Goal: Task Accomplishment & Management: Use online tool/utility

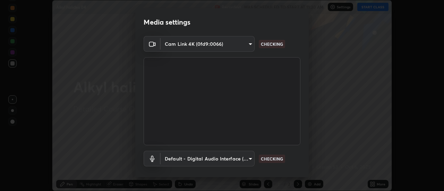
scroll to position [36, 0]
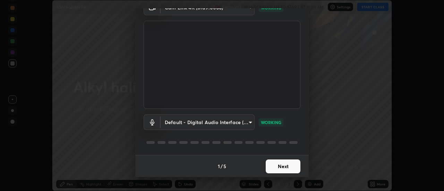
click at [275, 166] on button "Next" at bounding box center [283, 166] width 35 height 14
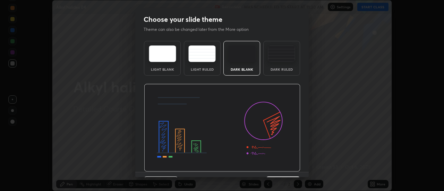
scroll to position [17, 0]
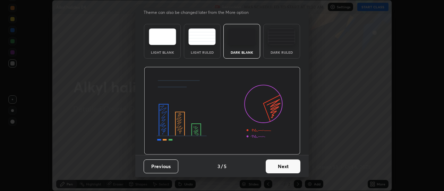
click at [278, 163] on button "Next" at bounding box center [283, 166] width 35 height 14
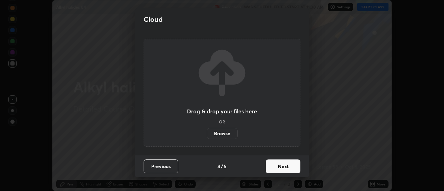
scroll to position [0, 0]
click at [277, 166] on button "Next" at bounding box center [283, 166] width 35 height 14
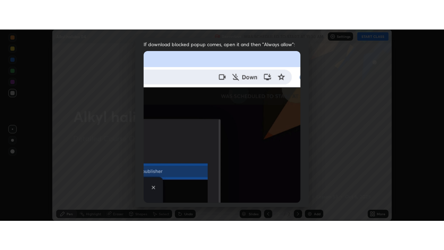
scroll to position [178, 0]
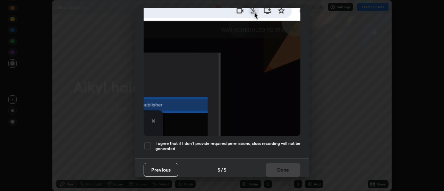
click at [148, 146] on div at bounding box center [147, 146] width 8 height 8
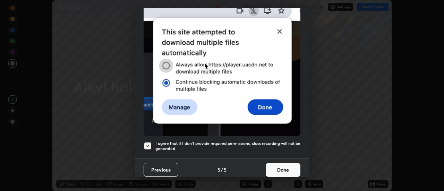
click at [272, 167] on button "Done" at bounding box center [283, 170] width 35 height 14
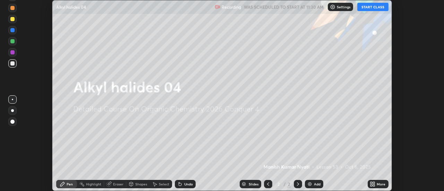
click at [375, 6] on button "START CLASS" at bounding box center [372, 7] width 31 height 8
click at [372, 184] on icon at bounding box center [372, 184] width 6 height 6
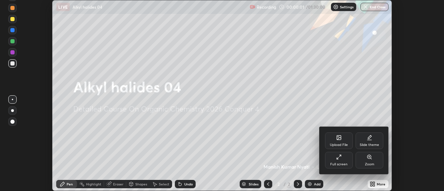
click at [340, 157] on icon at bounding box center [339, 157] width 6 height 6
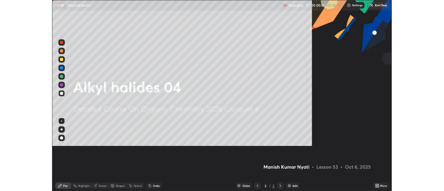
scroll to position [250, 444]
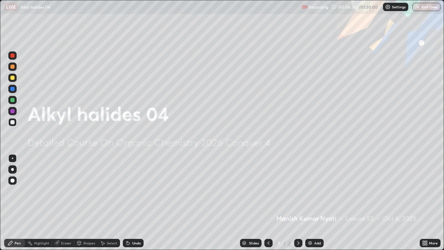
click at [307, 191] on img at bounding box center [310, 243] width 6 height 6
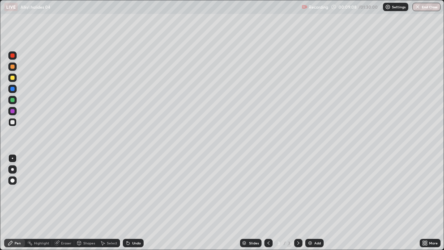
click at [128, 191] on icon at bounding box center [128, 243] width 3 height 3
click at [128, 191] on icon at bounding box center [128, 243] width 6 height 6
click at [127, 191] on icon at bounding box center [128, 243] width 3 height 3
click at [66, 191] on div "Eraser" at bounding box center [66, 242] width 10 height 3
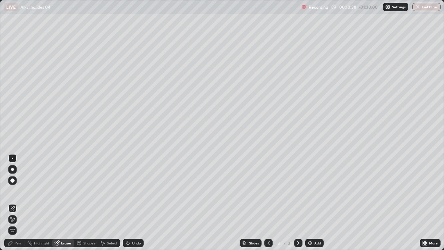
click at [19, 191] on div "Pen" at bounding box center [18, 242] width 6 height 3
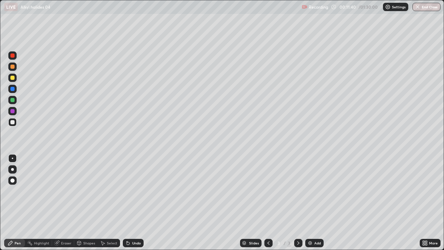
click at [311, 191] on img at bounding box center [310, 243] width 6 height 6
click at [128, 191] on icon at bounding box center [128, 243] width 6 height 6
click at [127, 191] on icon at bounding box center [128, 243] width 3 height 3
click at [127, 191] on div "Undo" at bounding box center [133, 242] width 21 height 8
click at [128, 191] on div "Undo" at bounding box center [133, 242] width 21 height 8
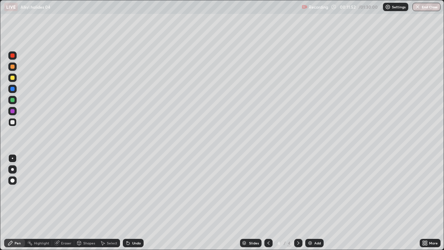
click at [127, 191] on div "Undo" at bounding box center [133, 242] width 21 height 8
click at [129, 191] on div "Undo" at bounding box center [133, 242] width 21 height 8
click at [128, 191] on div "Undo" at bounding box center [133, 242] width 21 height 8
click at [127, 191] on div "Undo" at bounding box center [133, 242] width 21 height 8
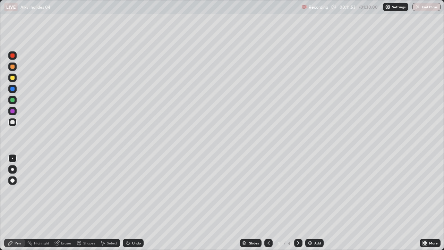
click at [127, 191] on div "Undo" at bounding box center [133, 242] width 21 height 8
click at [128, 191] on icon at bounding box center [128, 243] width 3 height 3
click at [129, 191] on icon at bounding box center [128, 243] width 6 height 6
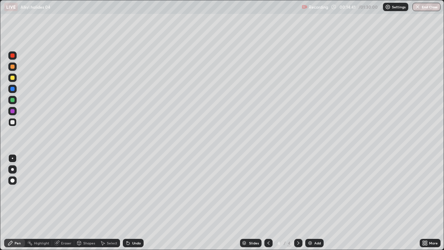
click at [128, 191] on icon at bounding box center [128, 243] width 6 height 6
click at [130, 191] on div "Undo" at bounding box center [133, 242] width 21 height 8
click at [129, 191] on icon at bounding box center [128, 243] width 6 height 6
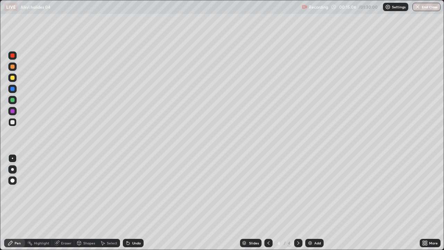
click at [268, 191] on icon at bounding box center [269, 243] width 6 height 6
click at [297, 191] on icon at bounding box center [298, 243] width 6 height 6
click at [268, 191] on icon at bounding box center [269, 243] width 6 height 6
click at [297, 191] on icon at bounding box center [298, 243] width 6 height 6
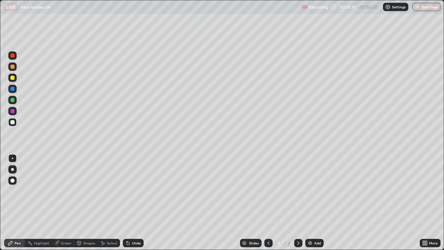
click at [269, 191] on icon at bounding box center [269, 243] width 6 height 6
click at [297, 191] on icon at bounding box center [298, 243] width 6 height 6
click at [131, 191] on div "Undo" at bounding box center [133, 242] width 21 height 8
click at [312, 191] on img at bounding box center [310, 243] width 6 height 6
click at [128, 191] on icon at bounding box center [128, 243] width 6 height 6
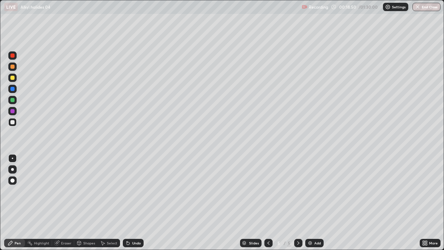
click at [127, 191] on icon at bounding box center [128, 243] width 3 height 3
click at [128, 191] on div "Undo" at bounding box center [133, 242] width 21 height 8
click at [268, 191] on icon at bounding box center [269, 243] width 6 height 6
click at [302, 191] on div at bounding box center [298, 242] width 8 height 8
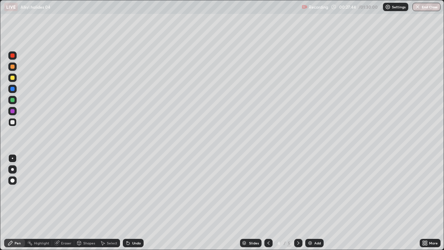
click at [298, 191] on icon at bounding box center [298, 243] width 6 height 6
click at [137, 191] on div "Undo" at bounding box center [136, 242] width 9 height 3
click at [311, 191] on img at bounding box center [310, 243] width 6 height 6
click at [136, 191] on div "Undo" at bounding box center [136, 242] width 9 height 3
click at [136, 191] on div "Undo" at bounding box center [133, 242] width 21 height 8
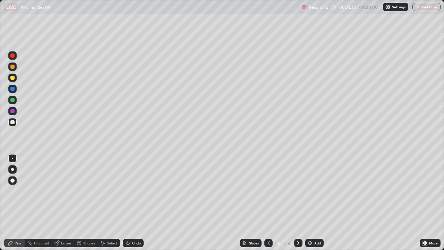
click at [136, 191] on div "Undo" at bounding box center [133, 242] width 21 height 8
click at [137, 191] on div "Undo" at bounding box center [133, 242] width 21 height 8
click at [129, 191] on icon at bounding box center [128, 243] width 6 height 6
click at [127, 191] on icon at bounding box center [128, 243] width 3 height 3
click at [129, 191] on div "Undo" at bounding box center [133, 242] width 21 height 8
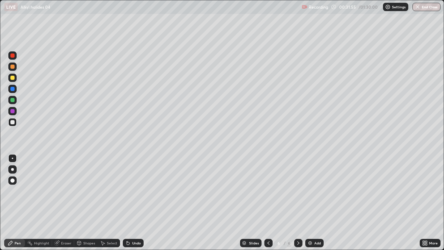
click at [128, 191] on div "Undo" at bounding box center [133, 242] width 21 height 8
click at [63, 191] on div "Eraser" at bounding box center [63, 242] width 22 height 8
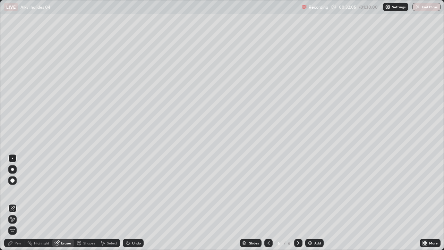
click at [20, 191] on div "Pen" at bounding box center [18, 242] width 6 height 3
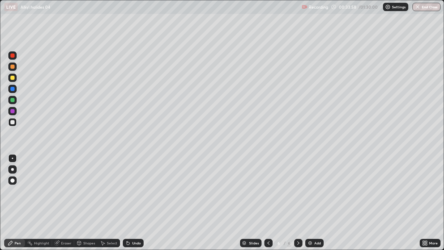
click at [129, 191] on div "Undo" at bounding box center [133, 242] width 21 height 8
click at [130, 191] on div "Undo" at bounding box center [133, 242] width 21 height 8
click at [131, 191] on div "Undo" at bounding box center [133, 242] width 21 height 8
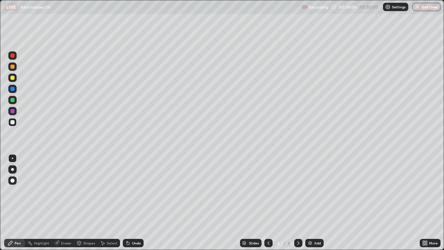
click at [127, 191] on icon at bounding box center [128, 243] width 3 height 3
click at [129, 191] on div "Undo" at bounding box center [133, 242] width 21 height 8
click at [130, 191] on div "Undo" at bounding box center [133, 242] width 21 height 8
click at [128, 191] on icon at bounding box center [128, 243] width 6 height 6
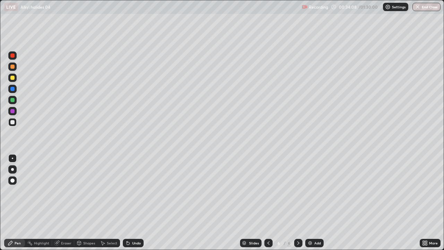
click at [129, 191] on icon at bounding box center [128, 243] width 6 height 6
click at [127, 191] on icon at bounding box center [128, 243] width 3 height 3
click at [268, 191] on icon at bounding box center [269, 243] width 6 height 6
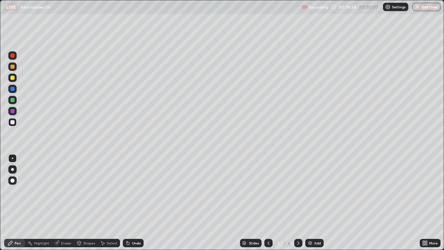
click at [298, 191] on icon at bounding box center [298, 243] width 6 height 6
click at [61, 191] on div "Eraser" at bounding box center [66, 242] width 10 height 3
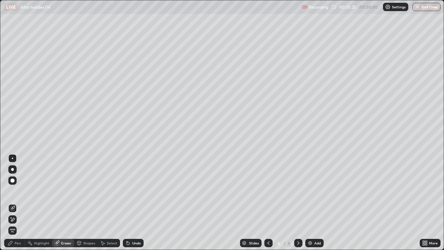
click at [20, 191] on div "Pen" at bounding box center [18, 242] width 6 height 3
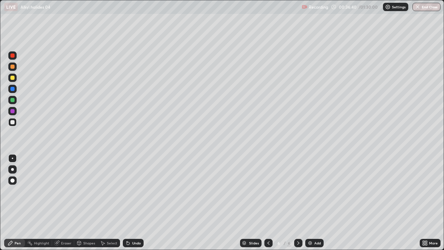
click at [141, 191] on div "Undo" at bounding box center [132, 243] width 24 height 14
click at [142, 191] on div "Undo" at bounding box center [132, 243] width 24 height 14
click at [66, 191] on div "Eraser" at bounding box center [66, 242] width 10 height 3
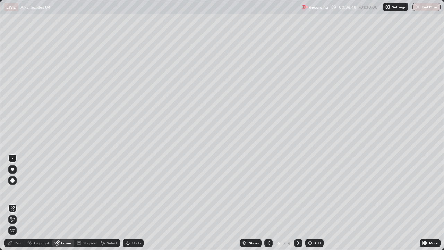
click at [21, 191] on div "Pen" at bounding box center [14, 242] width 21 height 8
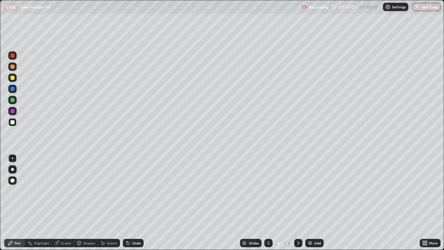
click at [265, 191] on div at bounding box center [268, 242] width 8 height 8
click at [298, 191] on icon at bounding box center [298, 242] width 2 height 3
click at [309, 191] on img at bounding box center [310, 243] width 6 height 6
click at [268, 191] on icon at bounding box center [269, 243] width 6 height 6
click at [311, 191] on img at bounding box center [310, 243] width 6 height 6
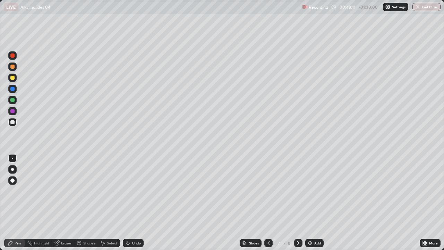
click at [135, 191] on div "Undo" at bounding box center [133, 242] width 21 height 8
click at [134, 191] on div "Undo" at bounding box center [136, 242] width 9 height 3
click at [139, 191] on div "Undo" at bounding box center [136, 242] width 9 height 3
click at [137, 191] on div "Undo" at bounding box center [136, 242] width 9 height 3
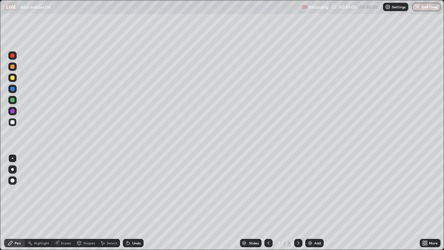
click at [136, 191] on div "Undo" at bounding box center [133, 242] width 21 height 8
click at [313, 191] on div "Add" at bounding box center [314, 242] width 18 height 8
click at [267, 191] on icon at bounding box center [268, 242] width 2 height 3
click at [297, 191] on icon at bounding box center [298, 243] width 6 height 6
click at [70, 191] on div "Eraser" at bounding box center [66, 242] width 10 height 3
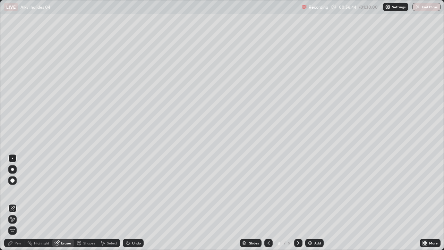
click at [115, 191] on div "Select" at bounding box center [109, 242] width 22 height 8
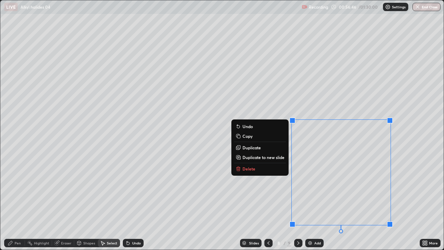
click at [261, 167] on button "Delete" at bounding box center [260, 168] width 52 height 8
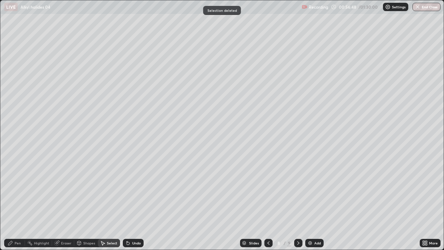
click at [21, 191] on div "Pen" at bounding box center [14, 242] width 21 height 8
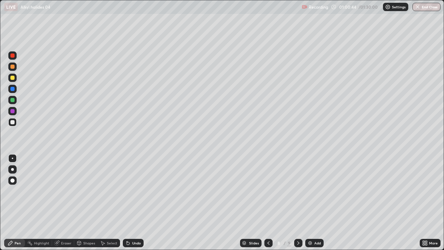
click at [134, 191] on div "Undo" at bounding box center [136, 242] width 9 height 3
click at [125, 191] on div "Undo" at bounding box center [133, 242] width 21 height 8
click at [308, 191] on img at bounding box center [310, 243] width 6 height 6
click at [129, 191] on icon at bounding box center [128, 243] width 6 height 6
click at [130, 191] on div "Undo" at bounding box center [133, 242] width 21 height 8
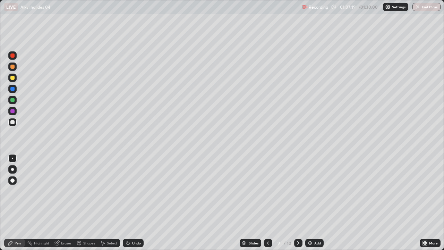
click at [138, 191] on div "Undo" at bounding box center [136, 242] width 9 height 3
click at [137, 191] on div "Undo" at bounding box center [133, 242] width 21 height 8
click at [141, 191] on div "Undo" at bounding box center [133, 242] width 21 height 8
click at [140, 191] on div "Undo" at bounding box center [136, 242] width 9 height 3
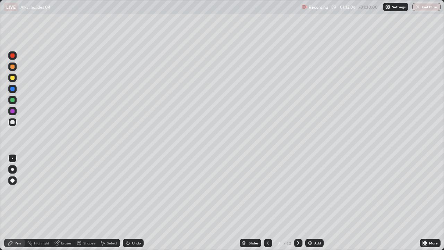
click at [313, 191] on div "Add" at bounding box center [314, 242] width 18 height 8
click at [132, 191] on div "Undo" at bounding box center [136, 242] width 9 height 3
click at [130, 191] on div "Undo" at bounding box center [133, 242] width 21 height 8
click at [130, 191] on icon at bounding box center [128, 243] width 6 height 6
click at [130, 191] on div "Undo" at bounding box center [133, 242] width 21 height 8
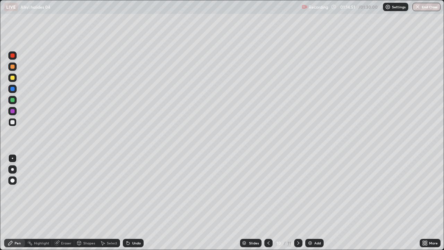
click at [130, 191] on div "Undo" at bounding box center [133, 242] width 21 height 8
click at [129, 191] on div "Undo" at bounding box center [133, 242] width 21 height 8
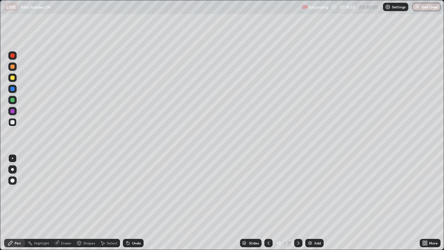
click at [128, 191] on div "Undo" at bounding box center [133, 242] width 21 height 8
click at [302, 191] on div at bounding box center [298, 242] width 8 height 8
click at [268, 191] on icon at bounding box center [269, 243] width 6 height 6
click at [309, 191] on img at bounding box center [310, 243] width 6 height 6
click at [125, 191] on icon at bounding box center [128, 243] width 6 height 6
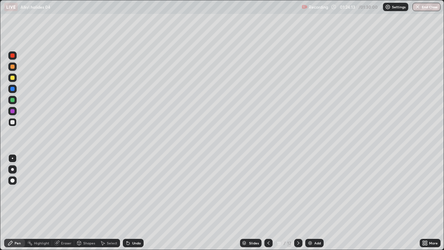
click at [140, 191] on div "Undo" at bounding box center [136, 242] width 9 height 3
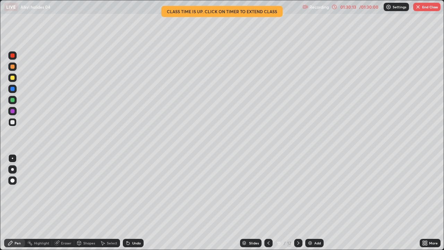
click at [312, 191] on img at bounding box center [310, 243] width 6 height 6
click at [136, 191] on div "Undo" at bounding box center [136, 242] width 9 height 3
click at [134, 191] on div "Undo" at bounding box center [136, 242] width 9 height 3
click at [349, 8] on div "01:30:33" at bounding box center [347, 7] width 19 height 4
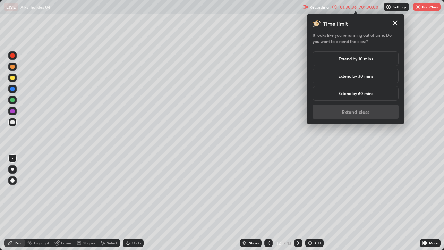
click at [362, 76] on h5 "Extend by 30 mins" at bounding box center [355, 76] width 35 height 6
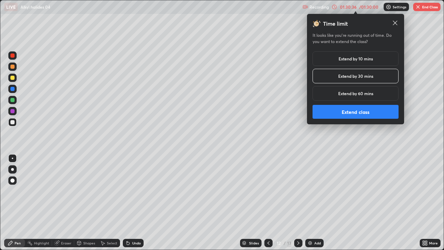
click at [346, 117] on button "Extend class" at bounding box center [355, 112] width 86 height 14
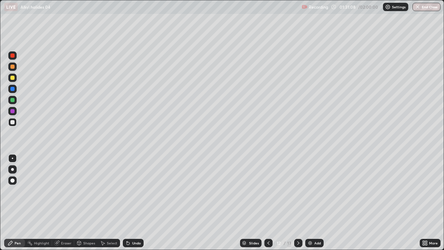
click at [264, 191] on div at bounding box center [268, 242] width 8 height 8
click at [267, 191] on icon at bounding box center [269, 243] width 6 height 6
click at [297, 191] on icon at bounding box center [298, 243] width 6 height 6
click at [269, 191] on icon at bounding box center [269, 243] width 6 height 6
click at [297, 191] on icon at bounding box center [298, 243] width 6 height 6
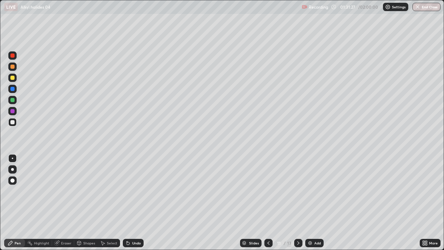
click at [297, 191] on icon at bounding box center [298, 243] width 6 height 6
click at [135, 191] on div "Undo" at bounding box center [133, 242] width 21 height 8
click at [130, 191] on div "Undo" at bounding box center [133, 242] width 21 height 8
click at [269, 191] on icon at bounding box center [269, 243] width 6 height 6
click at [297, 191] on icon at bounding box center [298, 243] width 6 height 6
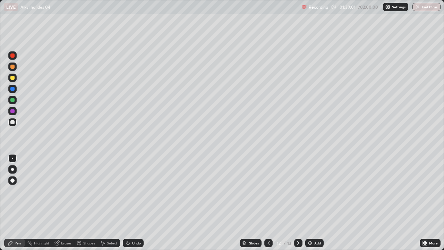
click at [309, 191] on img at bounding box center [310, 243] width 6 height 6
click at [133, 191] on div "Undo" at bounding box center [136, 242] width 9 height 3
click at [132, 191] on div "Undo" at bounding box center [136, 242] width 9 height 3
click at [131, 191] on div "Undo" at bounding box center [133, 242] width 21 height 8
click at [130, 191] on div "Undo" at bounding box center [133, 242] width 21 height 8
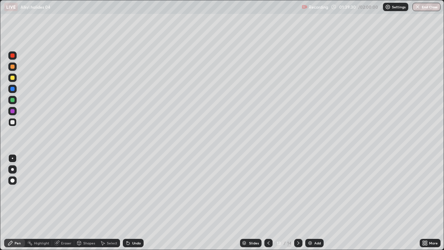
click at [133, 191] on div "Undo" at bounding box center [136, 242] width 9 height 3
click at [134, 191] on div "Undo" at bounding box center [136, 242] width 9 height 3
click at [268, 191] on icon at bounding box center [269, 243] width 6 height 6
click at [308, 191] on img at bounding box center [310, 243] width 6 height 6
click at [268, 191] on icon at bounding box center [269, 243] width 6 height 6
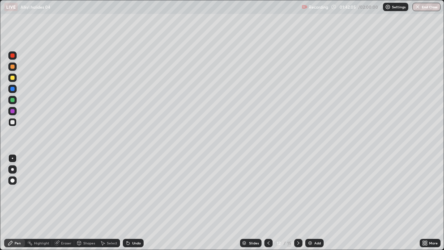
click at [127, 191] on icon at bounding box center [128, 243] width 3 height 3
click at [132, 191] on div "Undo" at bounding box center [136, 242] width 9 height 3
click at [131, 191] on div "Undo" at bounding box center [133, 242] width 21 height 8
click at [297, 191] on icon at bounding box center [298, 243] width 6 height 6
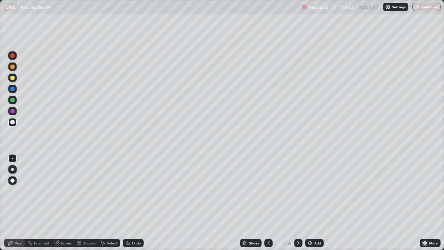
click at [268, 191] on div at bounding box center [268, 243] width 8 height 14
click at [267, 191] on icon at bounding box center [268, 242] width 2 height 3
click at [269, 191] on icon at bounding box center [269, 243] width 6 height 6
click at [298, 191] on icon at bounding box center [298, 243] width 6 height 6
click at [297, 191] on icon at bounding box center [298, 243] width 6 height 6
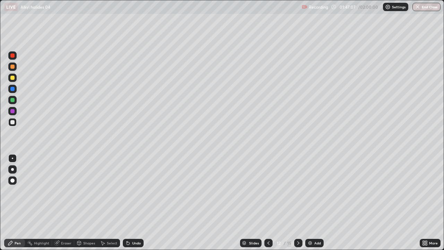
click at [297, 191] on icon at bounding box center [298, 243] width 6 height 6
click at [268, 191] on icon at bounding box center [269, 243] width 6 height 6
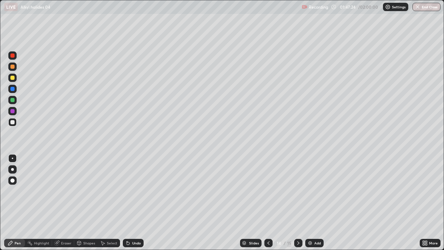
click at [268, 191] on icon at bounding box center [269, 243] width 6 height 6
click at [267, 191] on icon at bounding box center [269, 243] width 6 height 6
click at [297, 191] on icon at bounding box center [298, 242] width 2 height 3
click at [423, 6] on button "End Class" at bounding box center [426, 7] width 28 height 8
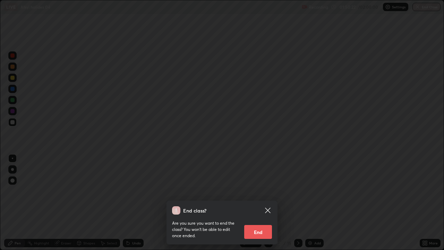
click at [265, 191] on button "End" at bounding box center [258, 232] width 28 height 14
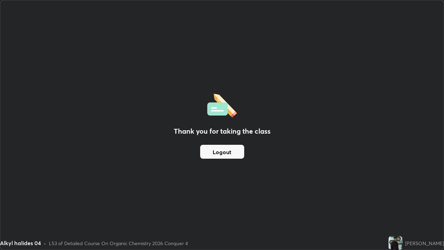
click at [229, 151] on button "Logout" at bounding box center [222, 152] width 44 height 14
click at [230, 150] on button "Logout" at bounding box center [222, 152] width 44 height 14
click at [232, 150] on button "Logout" at bounding box center [222, 152] width 44 height 14
click at [232, 152] on button "Logout" at bounding box center [222, 152] width 44 height 14
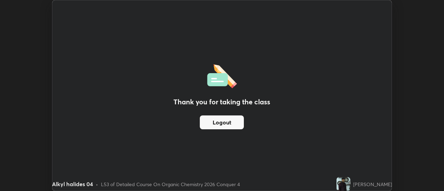
scroll to position [34470, 34217]
